Goal: Task Accomplishment & Management: Manage account settings

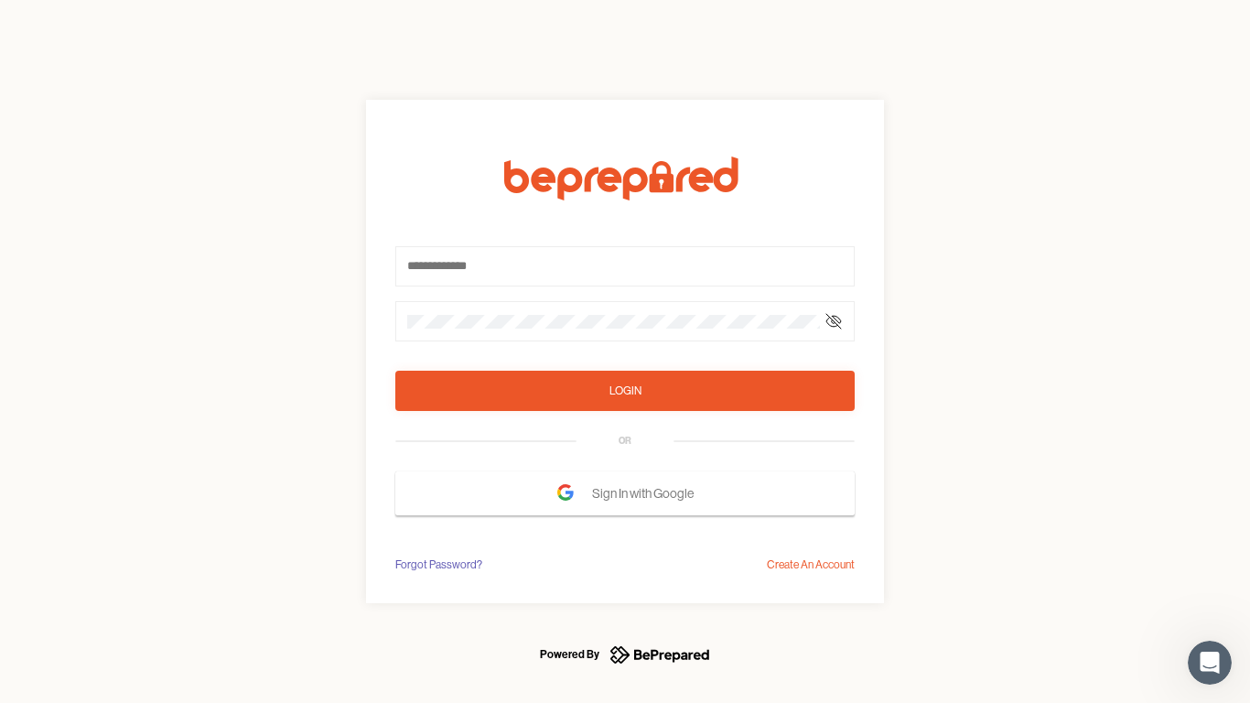
click at [625, 351] on form "Login OR Sign In with Google" at bounding box center [624, 335] width 459 height 359
click at [833, 321] on icon at bounding box center [833, 321] width 15 height 15
click at [625, 391] on div "Login" at bounding box center [625, 390] width 32 height 18
click at [625, 493] on span "Sign In with Google" at bounding box center [647, 493] width 111 height 33
click at [437, 564] on div "Forgot Password?" at bounding box center [438, 564] width 87 height 18
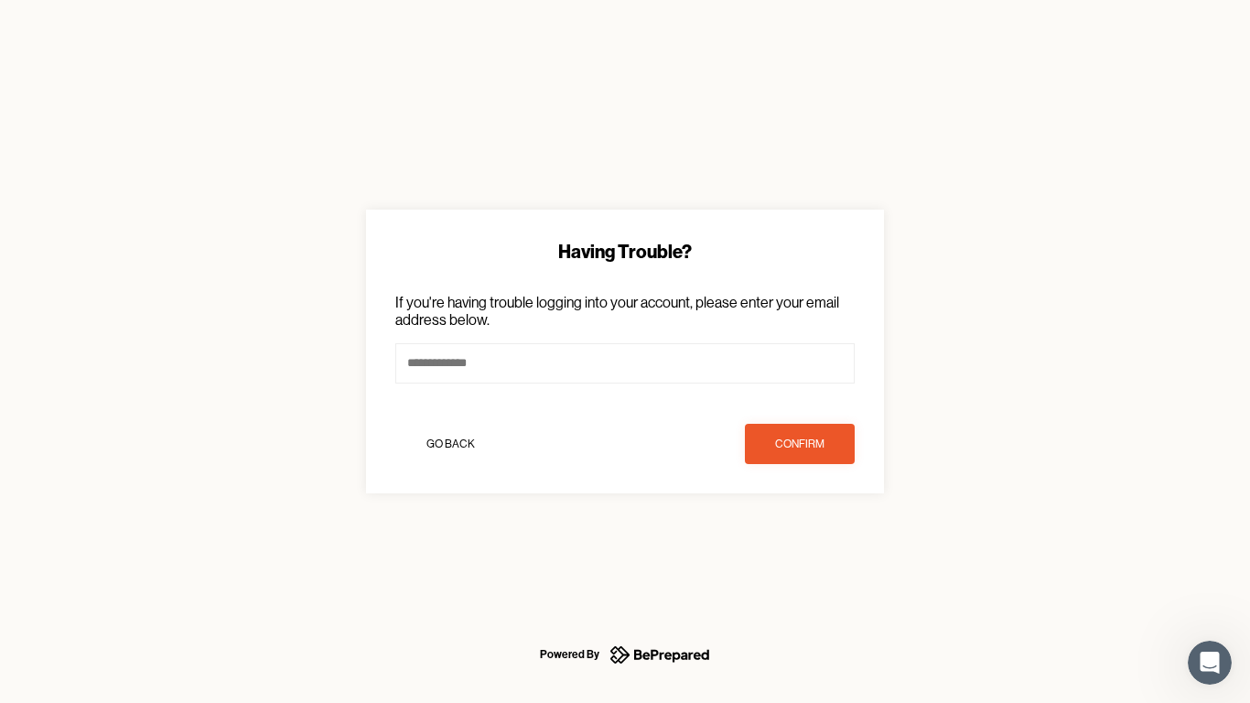
click at [811, 564] on div "Having Trouble? If you're having trouble logging into your account, please ente…" at bounding box center [625, 351] width 1250 height 703
click at [1209, 662] on icon "Open Intercom Messenger" at bounding box center [1210, 663] width 30 height 30
